Goal: Task Accomplishment & Management: Use online tool/utility

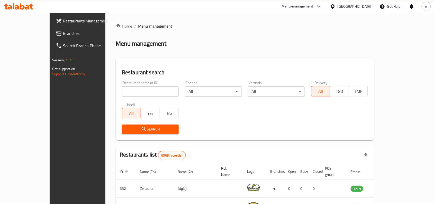
click at [347, 7] on div "[GEOGRAPHIC_DATA]" at bounding box center [355, 7] width 34 height 6
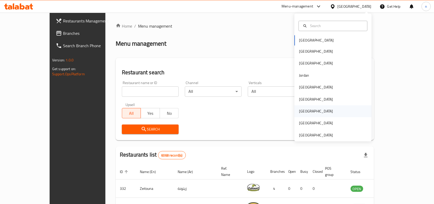
click at [301, 112] on div "[GEOGRAPHIC_DATA]" at bounding box center [317, 111] width 34 height 6
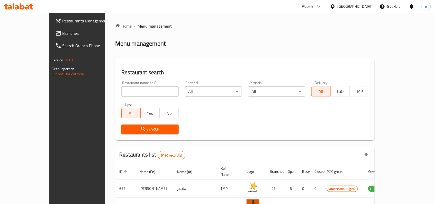
drag, startPoint x: 335, startPoint y: 8, endPoint x: 335, endPoint y: 11, distance: 2.8
click at [313, 8] on div "Plugins" at bounding box center [307, 6] width 11 height 6
click at [289, 35] on div "Global Quality Control Center" at bounding box center [297, 35] width 45 height 6
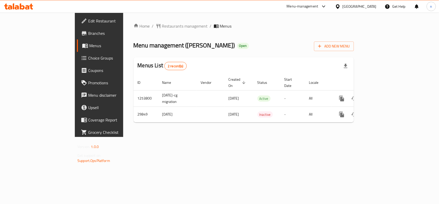
click at [88, 21] on span "Edit Restaurant" at bounding box center [116, 21] width 56 height 6
